Goal: Browse casually: Explore the website without a specific task or goal

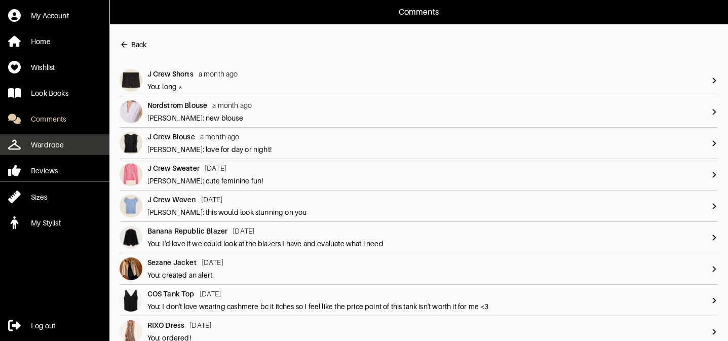
click at [58, 147] on div "Wardrobe" at bounding box center [47, 145] width 33 height 10
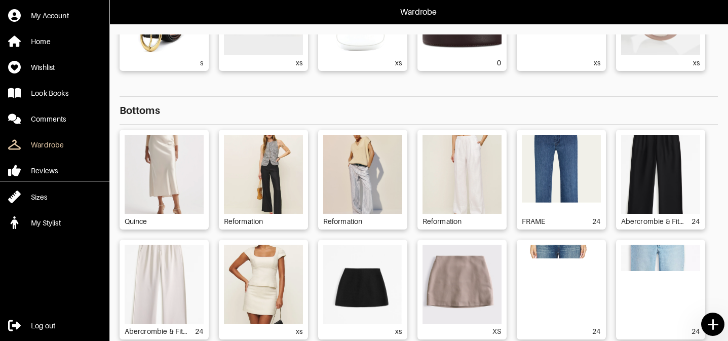
scroll to position [359, 0]
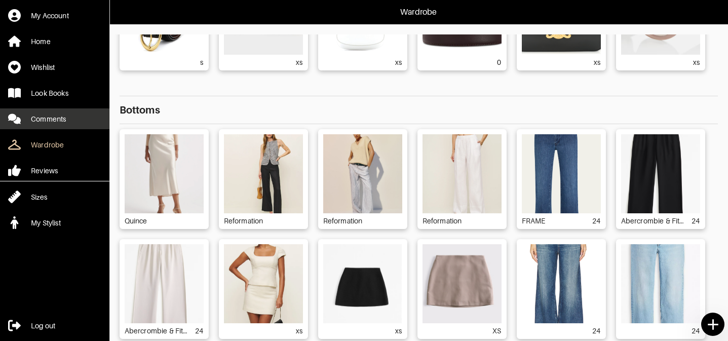
click at [66, 123] on div "Comments" at bounding box center [48, 119] width 35 height 10
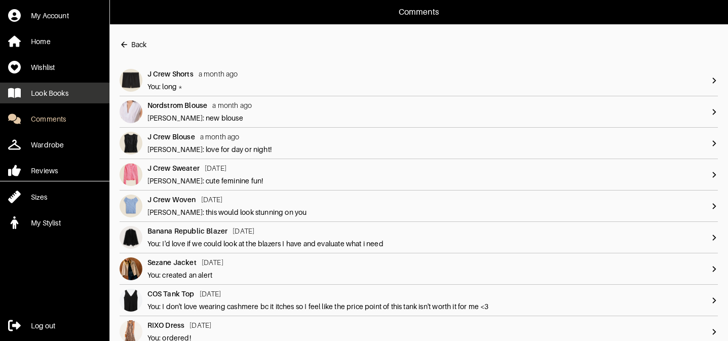
click at [78, 91] on link "Look Books" at bounding box center [54, 93] width 109 height 21
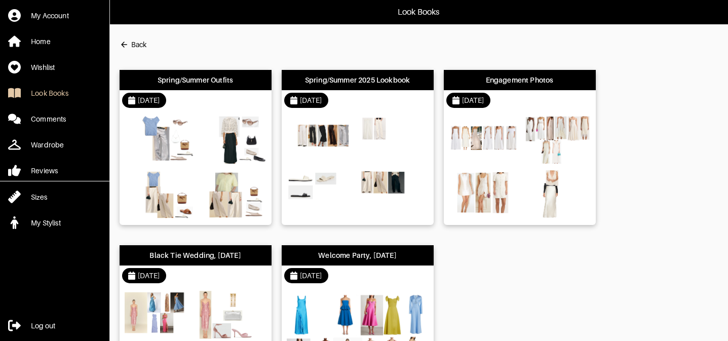
click at [342, 100] on div "[DATE]" at bounding box center [358, 100] width 152 height 20
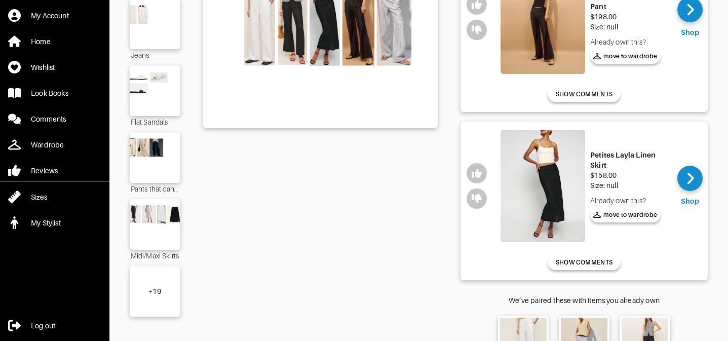
scroll to position [190, 0]
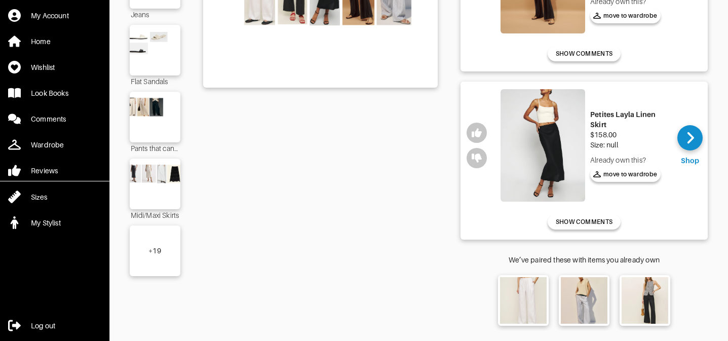
click at [151, 244] on div "+ 19" at bounding box center [155, 250] width 51 height 51
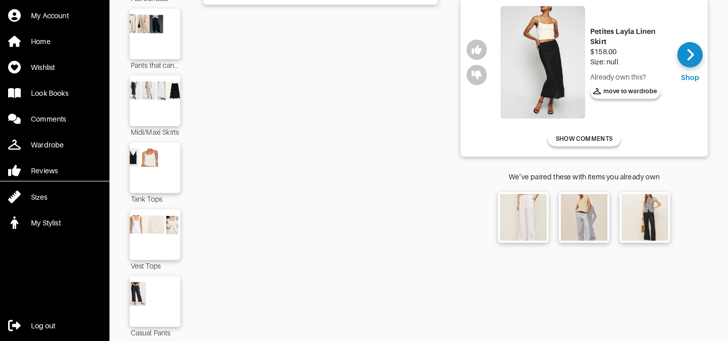
scroll to position [197, 0]
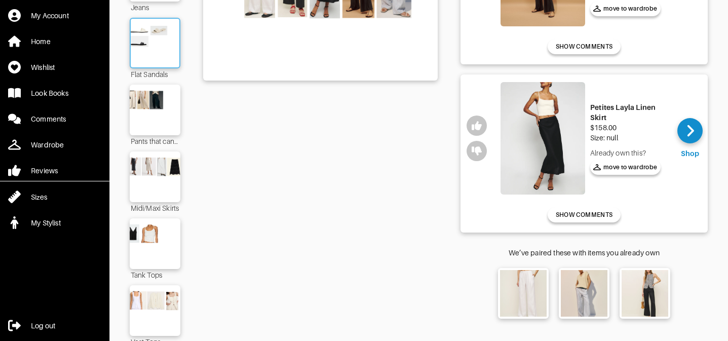
click at [169, 41] on img at bounding box center [155, 43] width 55 height 38
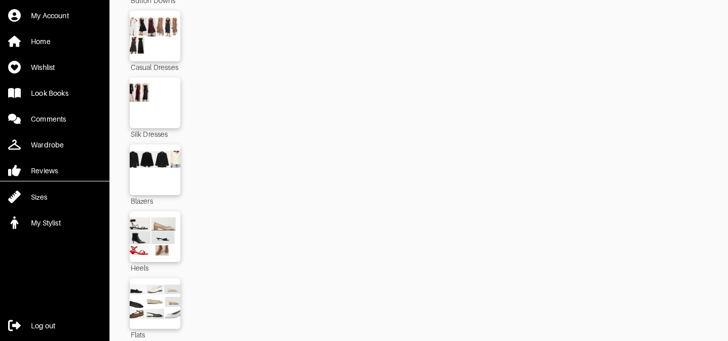
scroll to position [1077, 0]
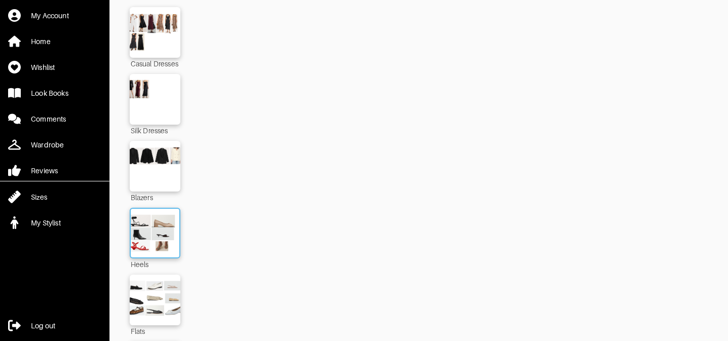
click at [172, 235] on img at bounding box center [155, 233] width 55 height 38
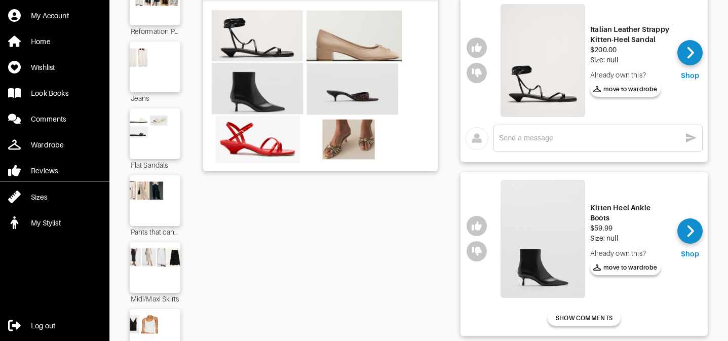
scroll to position [113, 0]
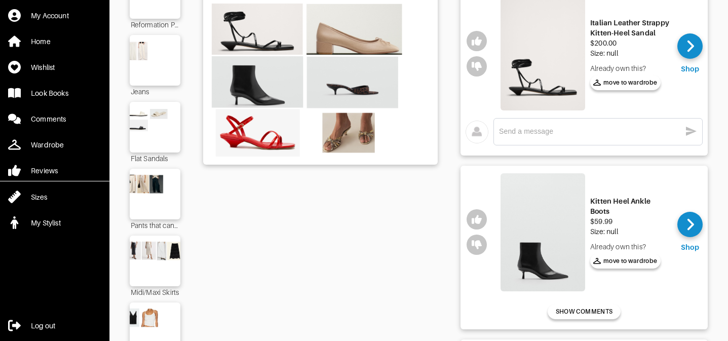
click at [533, 85] on img at bounding box center [542, 53] width 85 height 113
